Goal: Task Accomplishment & Management: Manage account settings

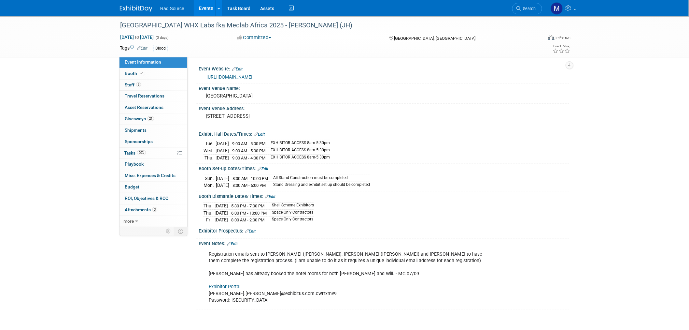
click at [139, 10] on img at bounding box center [136, 9] width 33 height 7
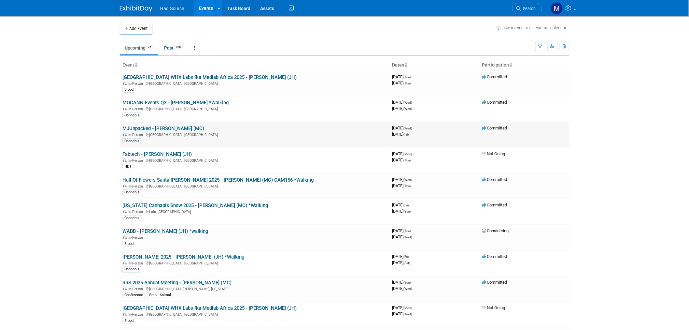
click at [168, 127] on link "MJUnpacked - [PERSON_NAME] (MC)" at bounding box center [163, 128] width 82 height 6
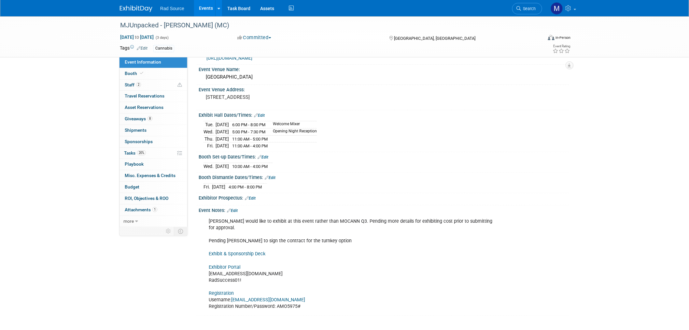
scroll to position [36, 0]
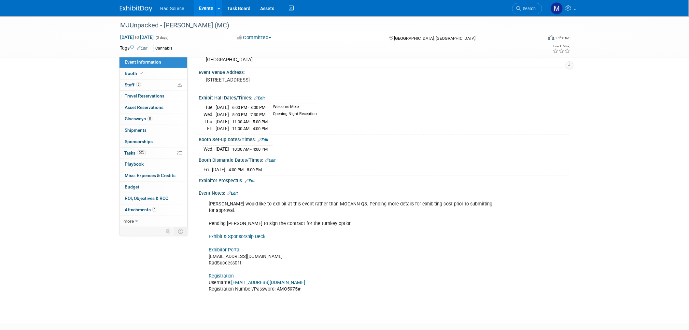
click at [238, 247] on link "Exhibitor Portal" at bounding box center [225, 250] width 32 height 6
click at [235, 193] on link "Edit" at bounding box center [232, 193] width 11 height 5
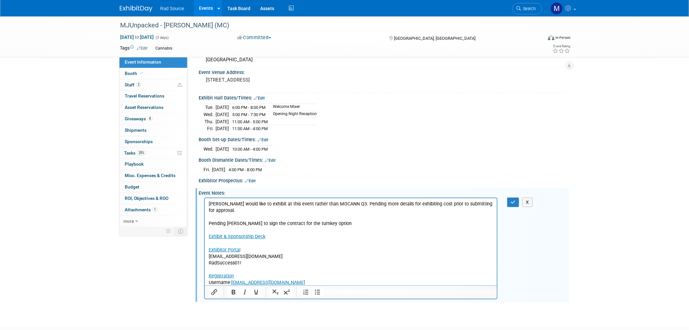
scroll to position [0, 0]
click at [334, 285] on div at bounding box center [351, 291] width 292 height 13
click at [321, 277] on p "Dion would like to exhibit at this event rather than MOCANN Q3. Pending more de…" at bounding box center [350, 245] width 285 height 91
click at [318, 280] on p "Dion would like to exhibit at this event rather than MOCANN Q3. Pending more de…" at bounding box center [350, 245] width 285 height 91
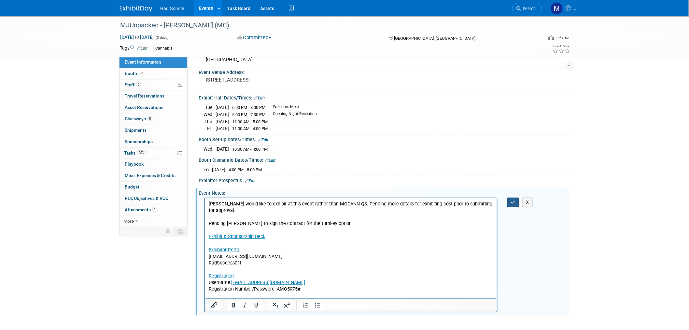
click at [512, 200] on icon "button" at bounding box center [513, 202] width 5 height 5
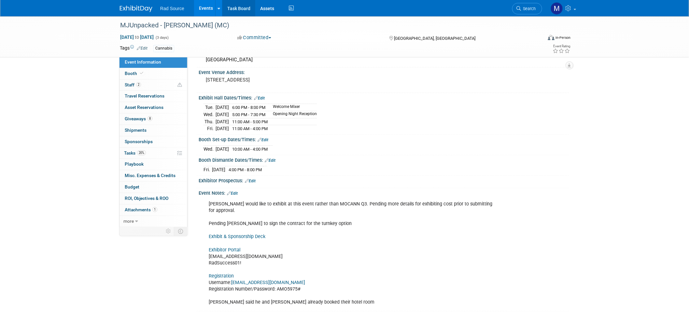
click at [242, 7] on link "Task Board" at bounding box center [238, 8] width 33 height 16
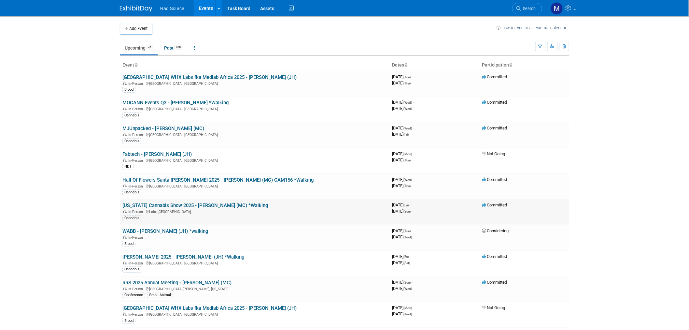
click at [193, 202] on link "Montana Cannabis Show 2025 - Jason (MC) *Walking" at bounding box center [195, 205] width 146 height 6
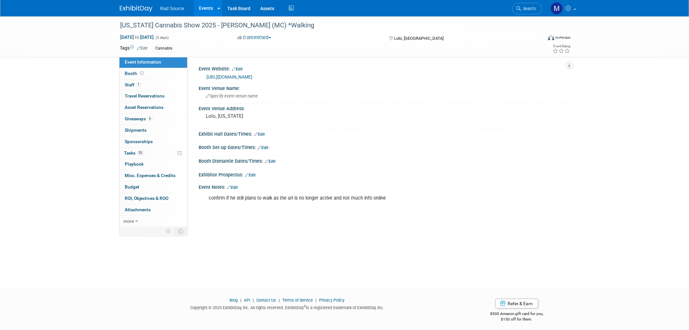
click at [252, 79] on link "https://tickets.montanastatehempfest.com/e/www-montanastatehempfest-com" at bounding box center [229, 76] width 46 height 5
drag, startPoint x: 119, startPoint y: 25, endPoint x: 210, endPoint y: 24, distance: 90.2
click at [210, 24] on div "[US_STATE] Cannabis Show 2025 - [PERSON_NAME] (MC) *Walking" at bounding box center [325, 26] width 414 height 12
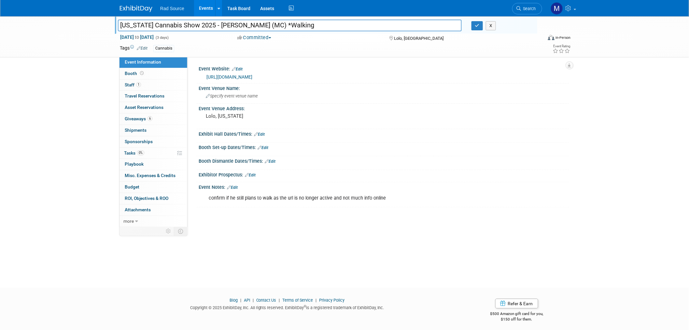
drag, startPoint x: 210, startPoint y: 24, endPoint x: 75, endPoint y: 11, distance: 135.4
click at [75, 11] on body "Rad Source Events Add Event Bulk Upload Events Shareable Event Boards Recently …" at bounding box center [344, 165] width 689 height 330
click at [238, 188] on link "Edit" at bounding box center [232, 187] width 11 height 5
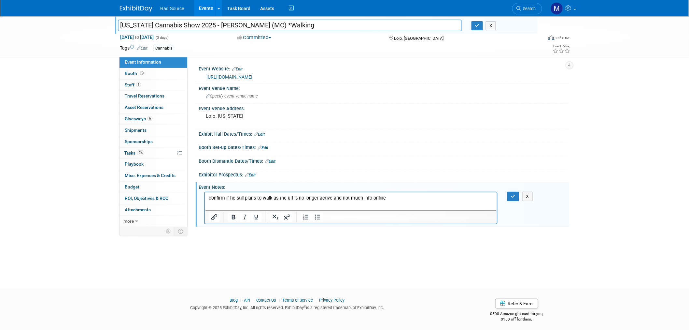
click at [385, 196] on p "confirm if he still plans to walk as the url is no longer active and not much i…" at bounding box center [350, 197] width 285 height 7
click at [514, 198] on button "button" at bounding box center [513, 195] width 12 height 9
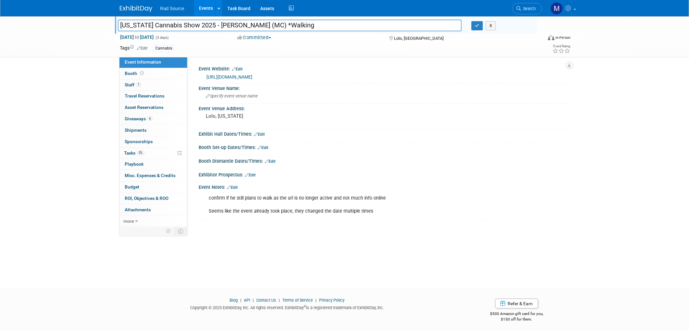
click at [236, 188] on link "Edit" at bounding box center [232, 187] width 11 height 5
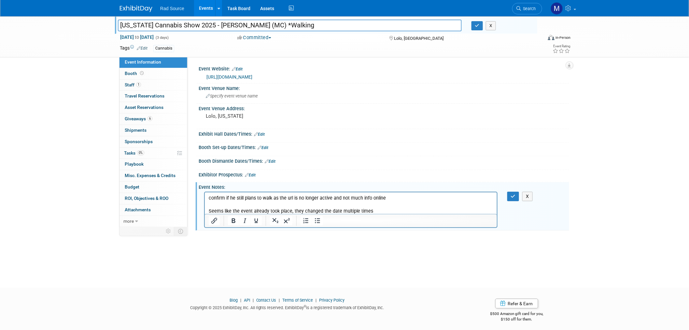
click at [380, 206] on p "confirm if he still plans to walk as the url is no longer active and not much i…" at bounding box center [350, 204] width 285 height 20
click at [379, 210] on p "confirm if he still plans to walk as the url is no longer active and not much i…" at bounding box center [350, 204] width 285 height 20
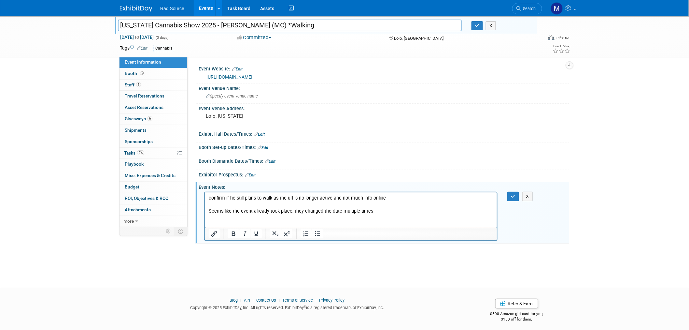
scroll to position [0, 0]
click at [245, 223] on p "https://www.montanacannabisshow.com/" at bounding box center [350, 223] width 285 height 7
drag, startPoint x: 304, startPoint y: 221, endPoint x: 108, endPoint y: 223, distance: 196.0
click at [204, 223] on html "confirm if he still plans to walk as the url is no longer active and not much i…" at bounding box center [350, 208] width 292 height 35
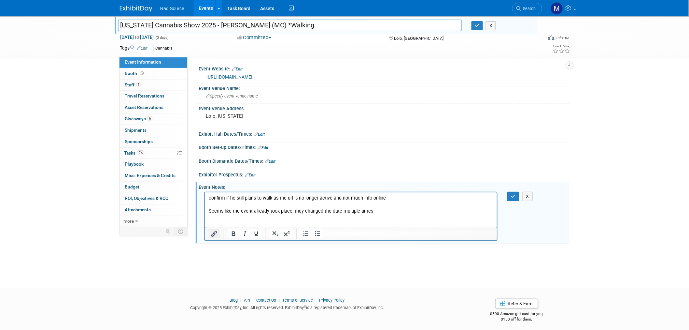
click at [215, 237] on button "Insert/edit link" at bounding box center [214, 233] width 11 height 9
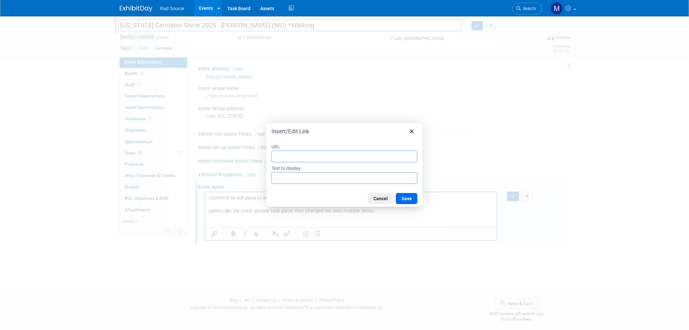
type input "https://www.montanacannabisshow.com/"
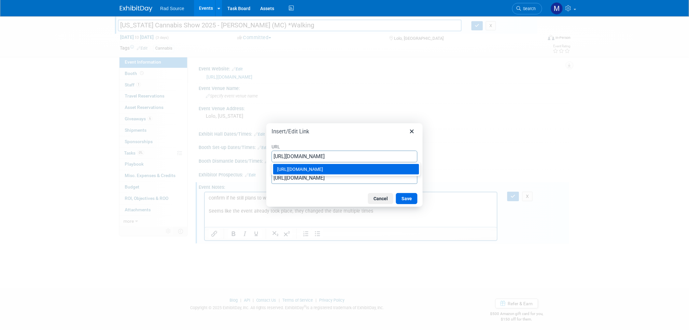
click at [351, 169] on div "https://www.montanacannabisshow.com/" at bounding box center [346, 169] width 139 height 8
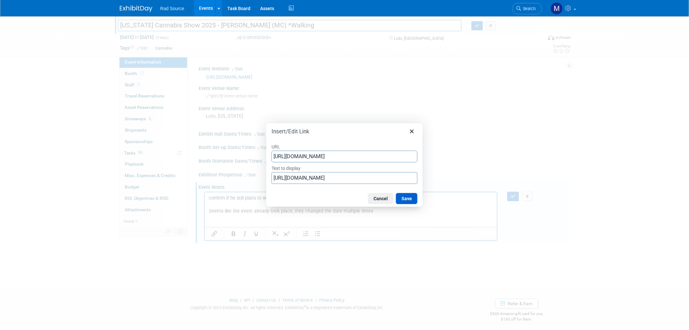
click at [416, 202] on button "Save" at bounding box center [406, 198] width 21 height 11
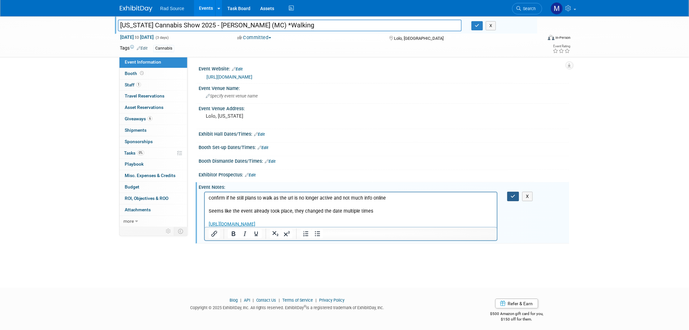
click at [513, 197] on icon "button" at bounding box center [513, 196] width 5 height 5
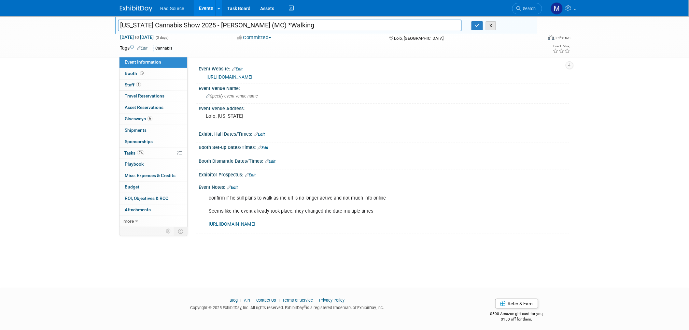
click at [492, 26] on button "X" at bounding box center [491, 25] width 10 height 9
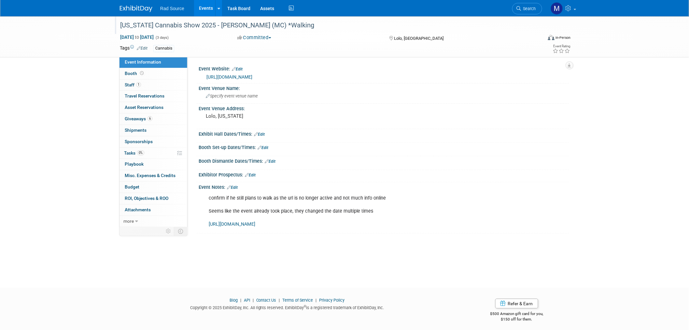
click at [263, 37] on button "Committed" at bounding box center [254, 37] width 39 height 7
click at [259, 66] on link "Not Going" at bounding box center [260, 66] width 51 height 9
click at [143, 12] on div "Rad Source Events Add Event Bulk Upload Events Shareable Event Boards Recently …" at bounding box center [344, 8] width 449 height 16
click at [128, 10] on img at bounding box center [136, 9] width 33 height 7
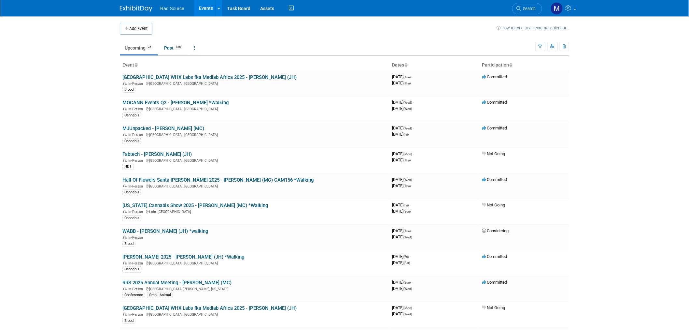
click at [186, 230] on link "WABB - [PERSON_NAME] (JH) *walking" at bounding box center [165, 231] width 86 height 6
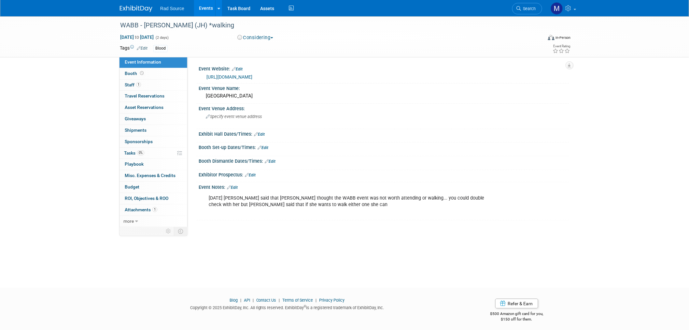
click at [318, 210] on div "5/9/25 Pete said that cathy thought the WABB event was not worth attending or w…" at bounding box center [350, 204] width 293 height 26
drag, startPoint x: 253, startPoint y: 76, endPoint x: 283, endPoint y: 82, distance: 31.3
click at [252, 76] on link "https://www.wabb.org/about-fall-seminar-1" at bounding box center [229, 76] width 46 height 5
click at [135, 4] on link at bounding box center [140, 5] width 40 height 5
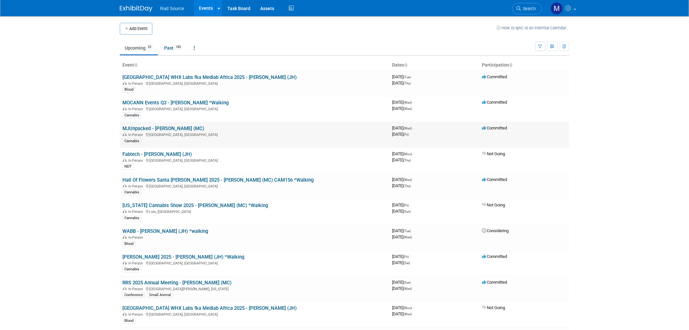
click at [174, 128] on link "MJUnpacked - [PERSON_NAME] (MC)" at bounding box center [163, 128] width 82 height 6
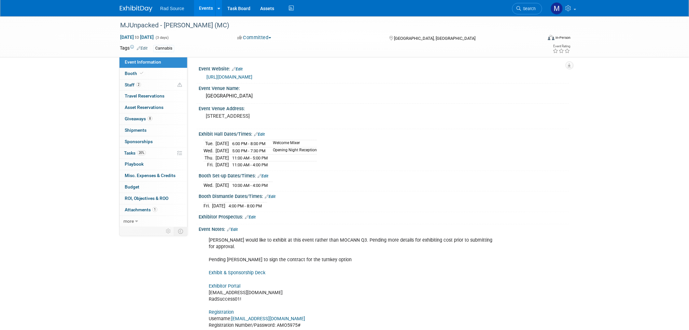
click at [140, 12] on img at bounding box center [136, 9] width 33 height 7
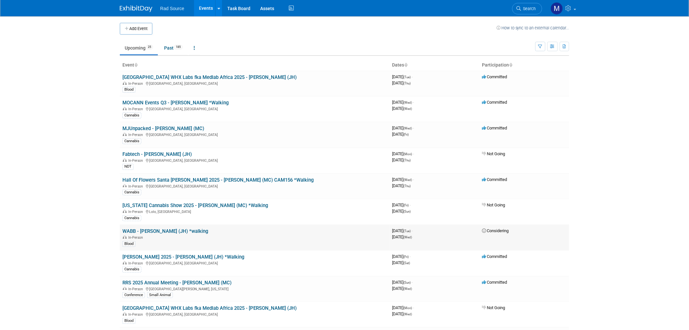
click at [180, 230] on link "WABB - [PERSON_NAME] (JH) *walking" at bounding box center [165, 231] width 86 height 6
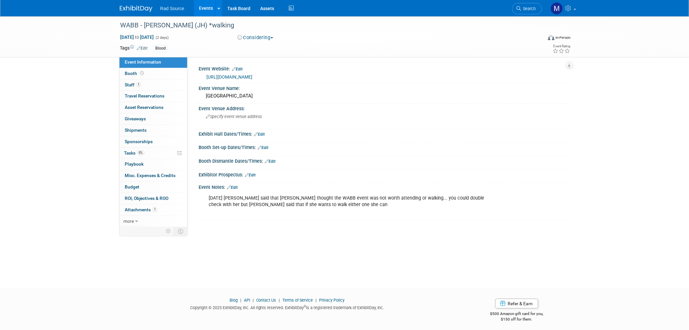
click at [254, 34] on div "Considering Committed Considering Not Going" at bounding box center [307, 37] width 154 height 7
click at [254, 36] on button "Considering" at bounding box center [255, 37] width 41 height 7
click at [253, 65] on link "Not Going" at bounding box center [260, 66] width 51 height 9
click at [124, 6] on img at bounding box center [136, 9] width 33 height 7
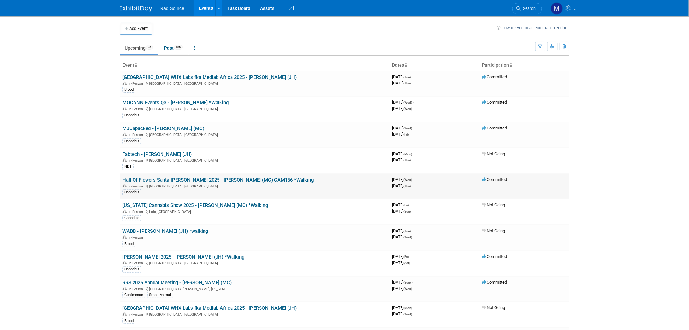
click at [252, 179] on link "Hall Of Flowers Santa [PERSON_NAME] 2025 - [PERSON_NAME] (MC) CAM156 *Walking" at bounding box center [217, 180] width 191 height 6
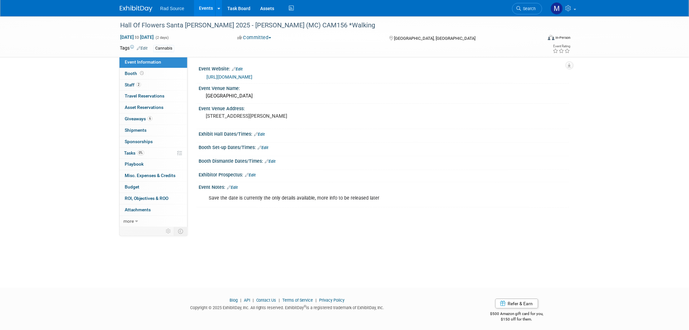
click at [252, 78] on link "https://www.hallofflowers.com/" at bounding box center [229, 76] width 46 height 5
click at [236, 185] on link "Edit" at bounding box center [232, 187] width 11 height 5
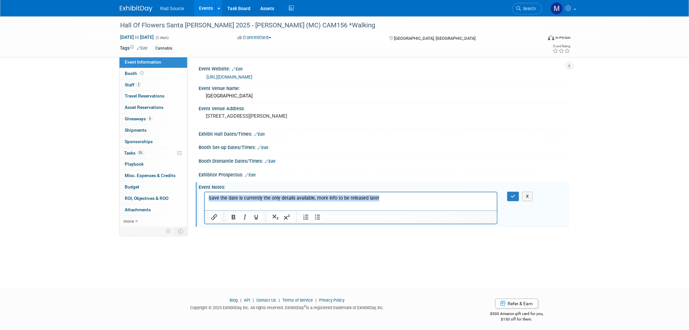
drag, startPoint x: 379, startPoint y: 199, endPoint x: 189, endPoint y: 189, distance: 190.4
click at [204, 192] on html "Save the date is currently the only details available, more info to be released…" at bounding box center [350, 196] width 292 height 9
click at [512, 191] on button "button" at bounding box center [513, 195] width 12 height 9
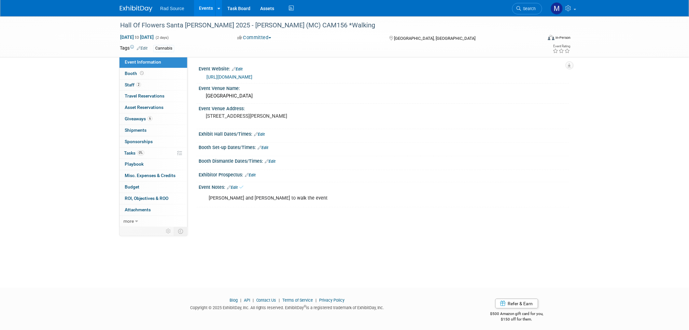
click at [133, 7] on img at bounding box center [136, 9] width 33 height 7
